Goal: Navigation & Orientation: Find specific page/section

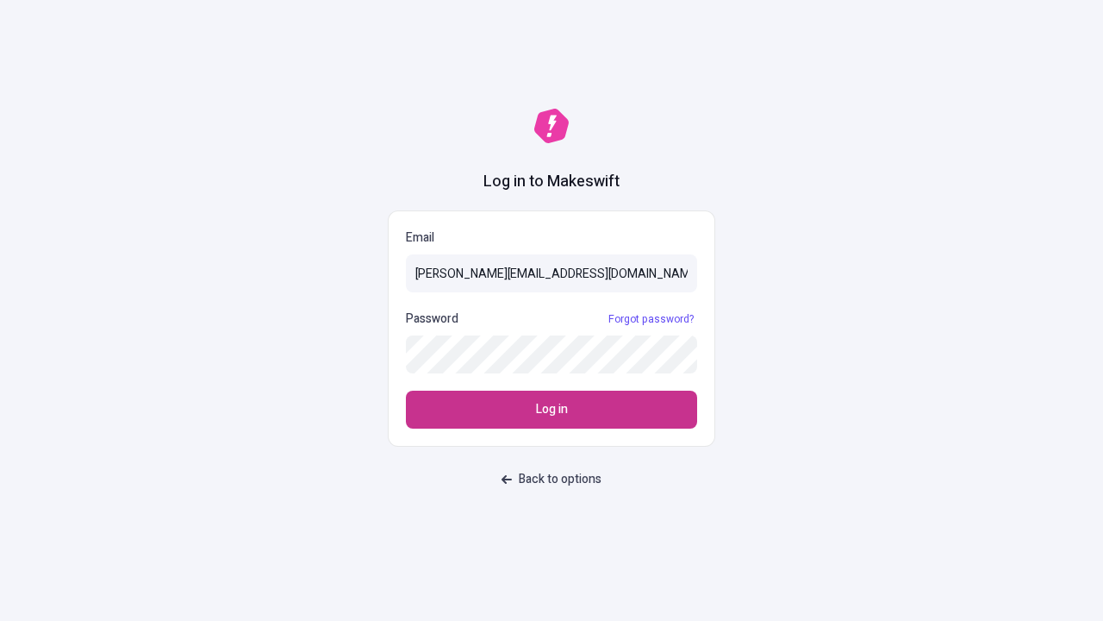
click at [552, 409] on span "Log in" at bounding box center [552, 409] width 32 height 19
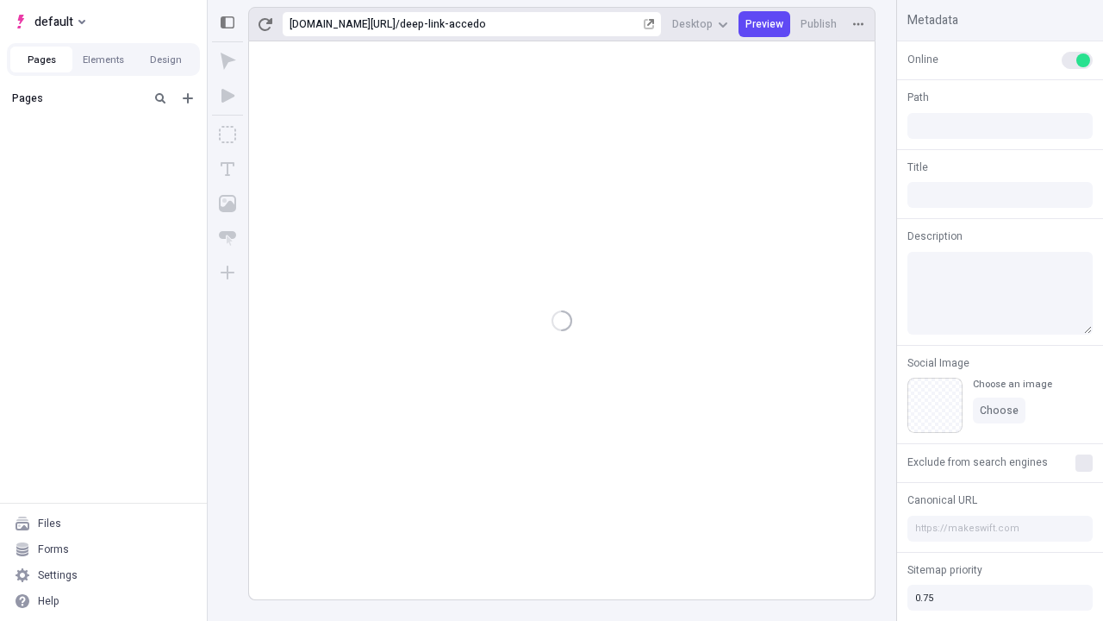
type input "/deep-link-accedo"
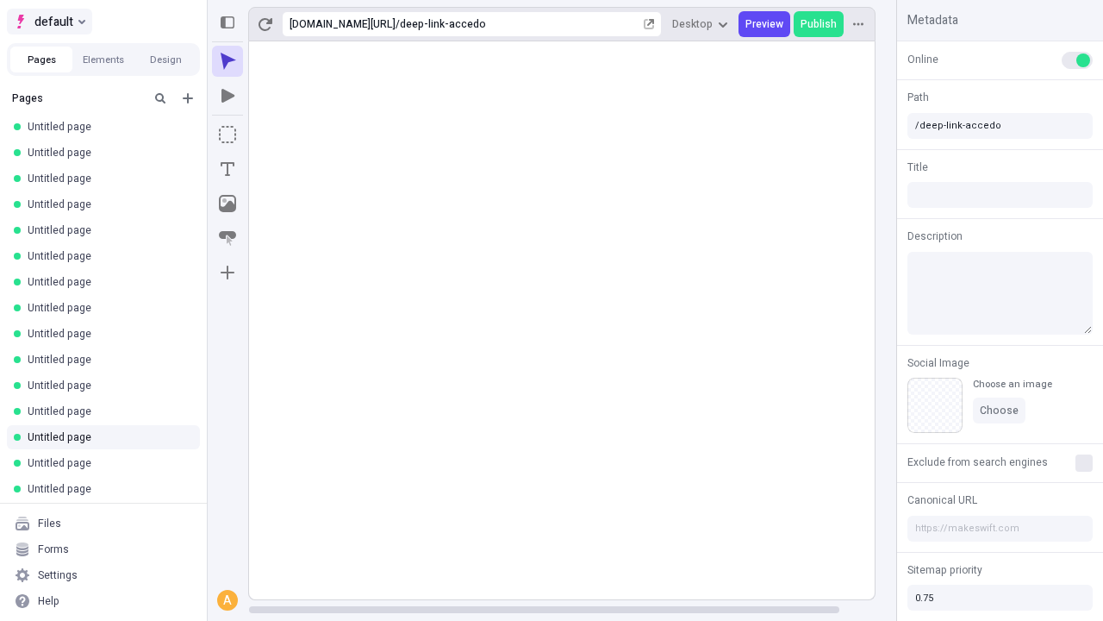
click at [48, 22] on span "default" at bounding box center [53, 21] width 39 height 21
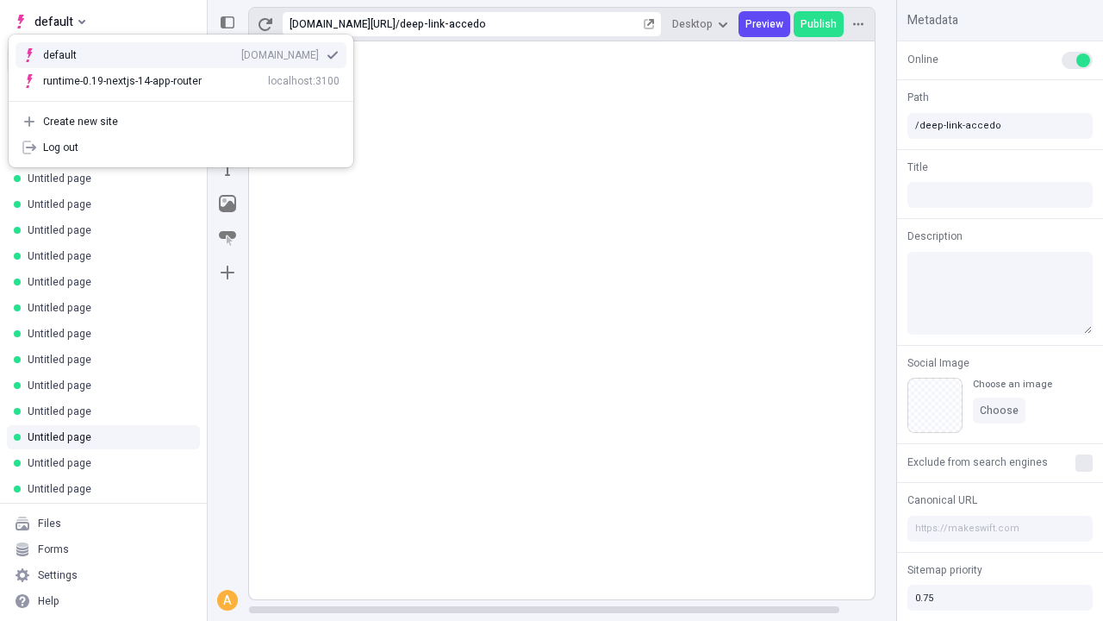
click at [241, 52] on div "[DOMAIN_NAME]" at bounding box center [280, 55] width 78 height 14
